Goal: Information Seeking & Learning: Check status

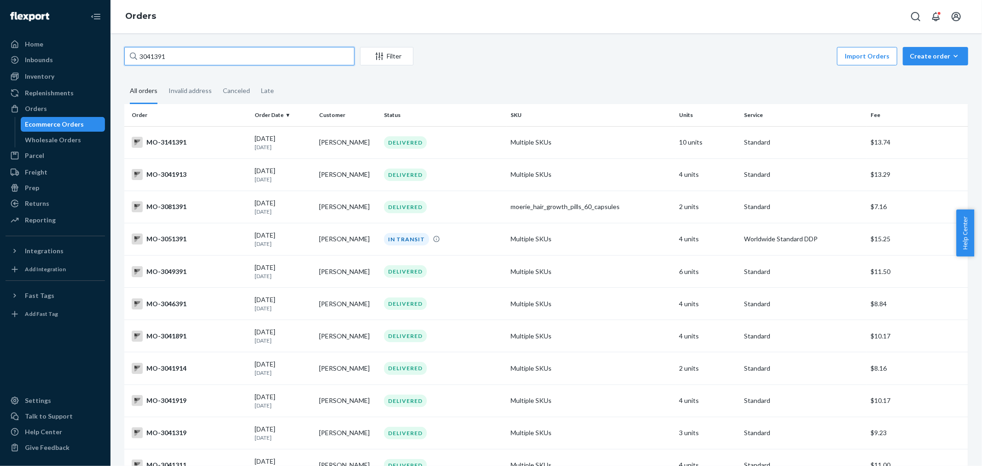
click at [56, 68] on div "Home Inbounds Shipping Plans Problems Inventory Products Branded Packaging Repl…" at bounding box center [491, 233] width 982 height 466
paste input "3137803"
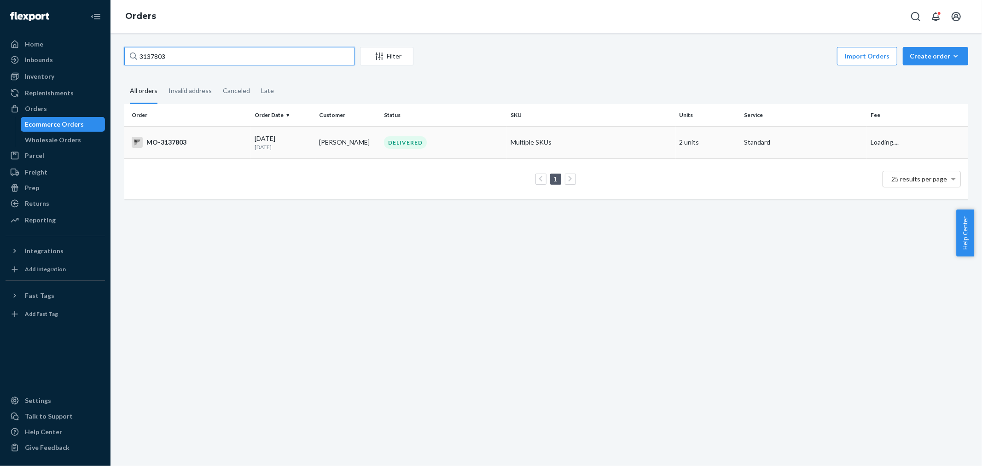
type input "3137803"
click at [399, 151] on td "DELIVERED" at bounding box center [443, 142] width 127 height 32
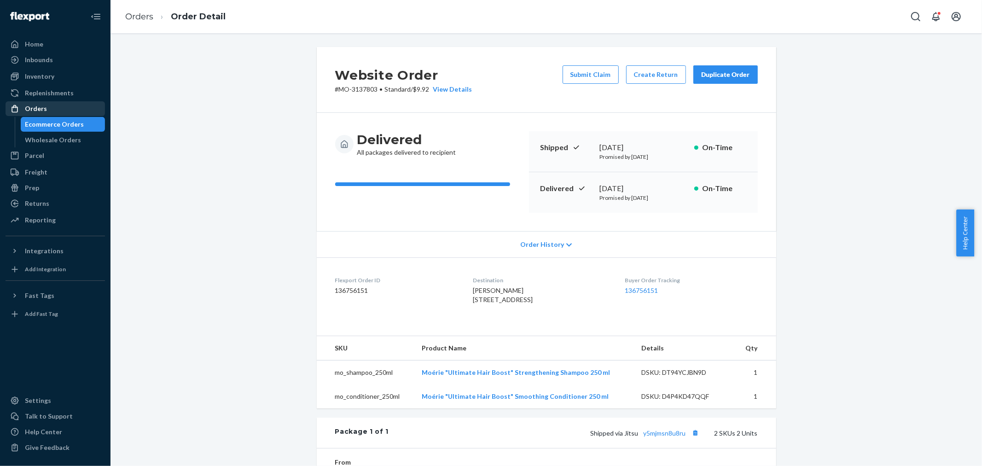
click at [38, 106] on div "Orders" at bounding box center [36, 108] width 22 height 9
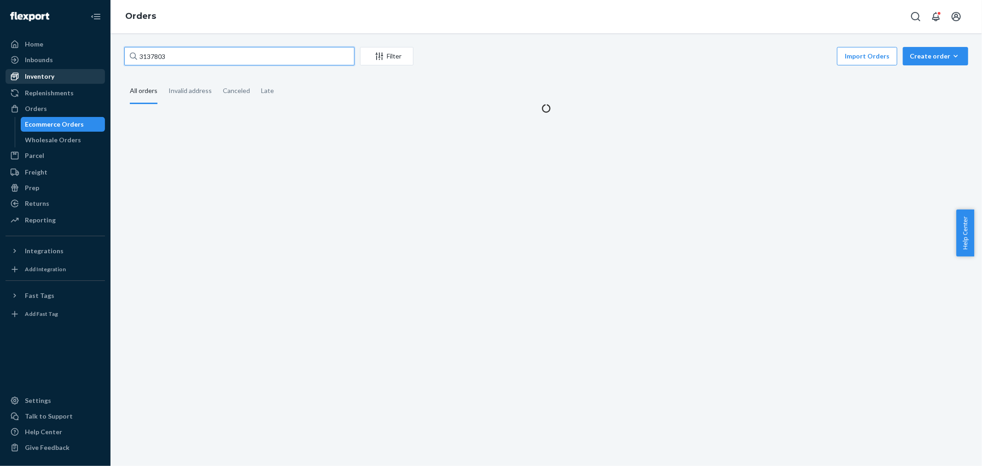
drag, startPoint x: 156, startPoint y: 57, endPoint x: 5, endPoint y: 70, distance: 151.2
click at [5, 71] on div "Home Inbounds Shipping Plans Problems Inventory Products Branded Packaging Repl…" at bounding box center [491, 233] width 982 height 466
paste input "[PERSON_NAME]"
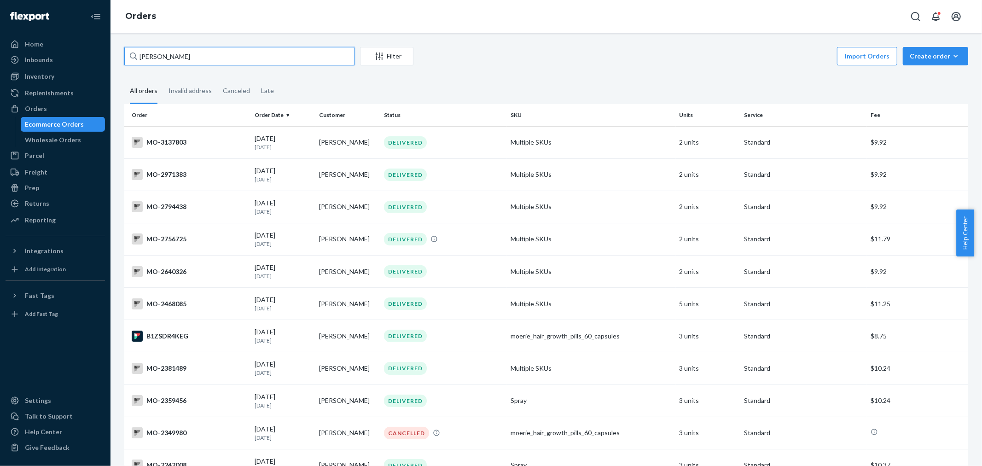
type input "[PERSON_NAME]"
click at [509, 32] on div "Orders" at bounding box center [547, 16] width 872 height 33
click at [499, 40] on div "[PERSON_NAME] Filter Import Orders Create order Ecommerce order Removal order A…" at bounding box center [547, 249] width 872 height 433
click at [488, 47] on div "Import Orders Create order Ecommerce order Removal order" at bounding box center [693, 57] width 549 height 21
click at [391, 177] on div "DELIVERED" at bounding box center [405, 175] width 43 height 12
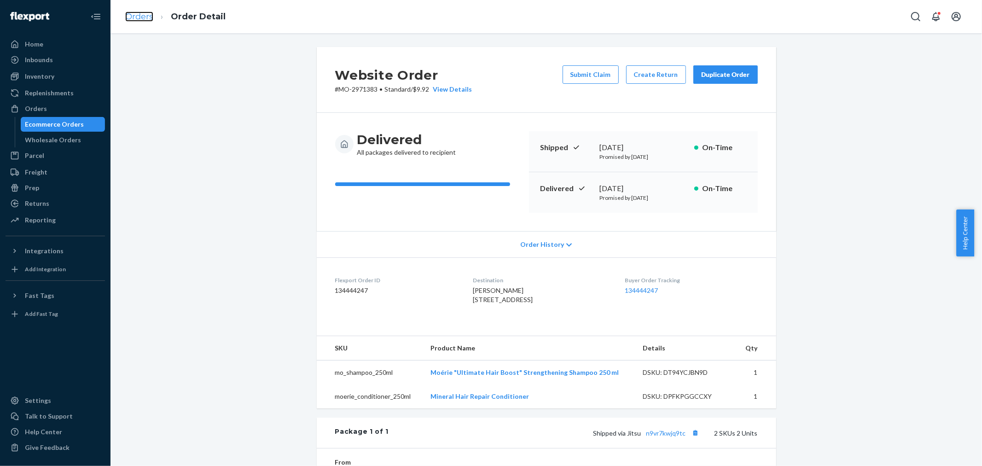
click at [134, 17] on link "Orders" at bounding box center [139, 17] width 28 height 10
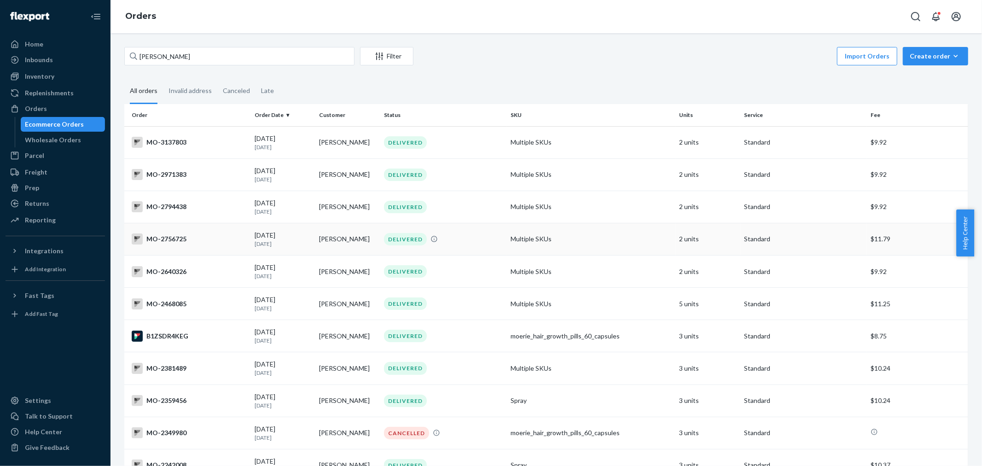
click at [207, 244] on div "MO-2756725" at bounding box center [190, 238] width 116 height 11
